Goal: Task Accomplishment & Management: Use online tool/utility

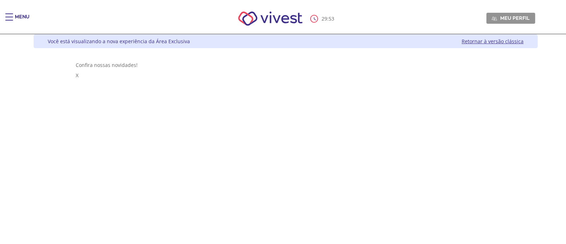
click at [12, 17] on span "Main header" at bounding box center [9, 17] width 8 height 1
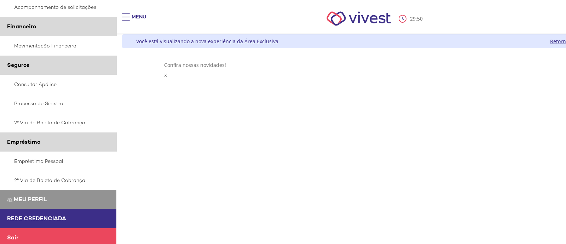
scroll to position [157, 0]
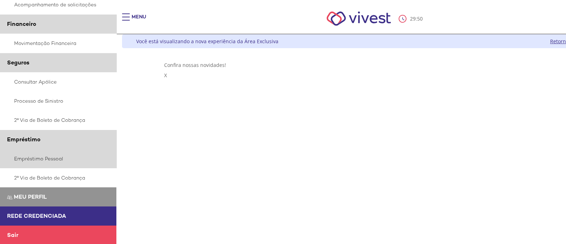
click at [52, 158] on link "Empréstimo Pessoal" at bounding box center [58, 158] width 117 height 19
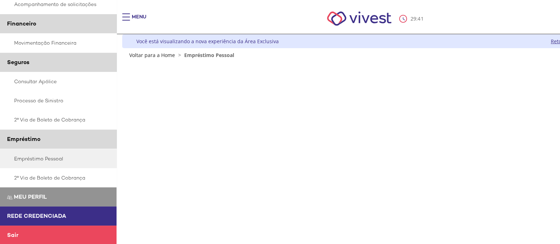
scroll to position [157, 0]
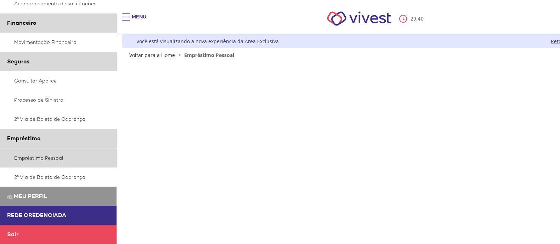
click at [63, 156] on link "Empréstimo Pessoal" at bounding box center [58, 157] width 117 height 19
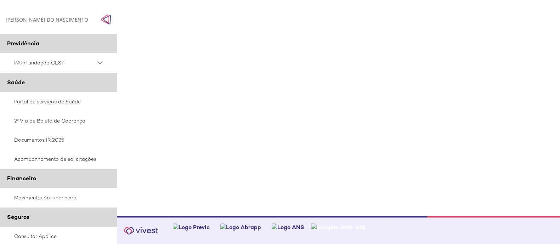
scroll to position [30, 0]
